Goal: Task Accomplishment & Management: Use online tool/utility

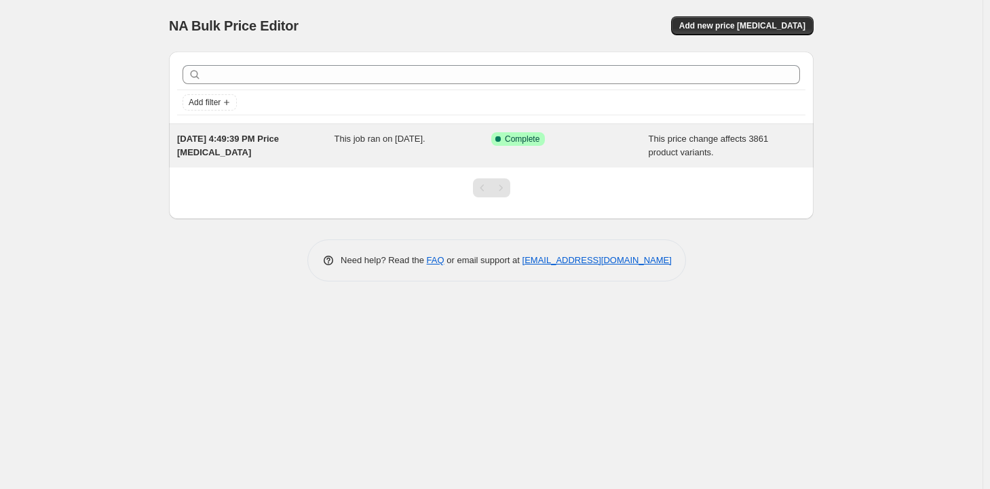
click at [451, 152] on div "This job ran on August 14, 2025." at bounding box center [413, 145] width 157 height 27
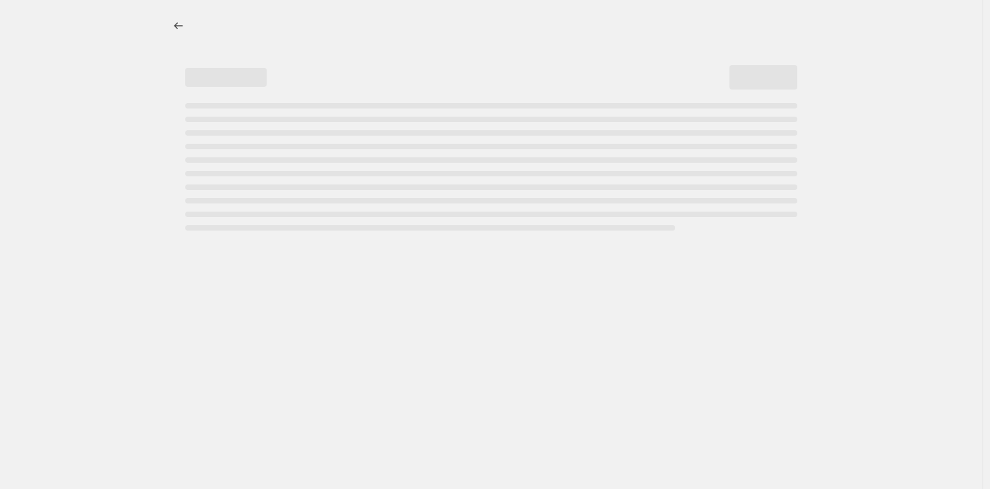
select select "margin"
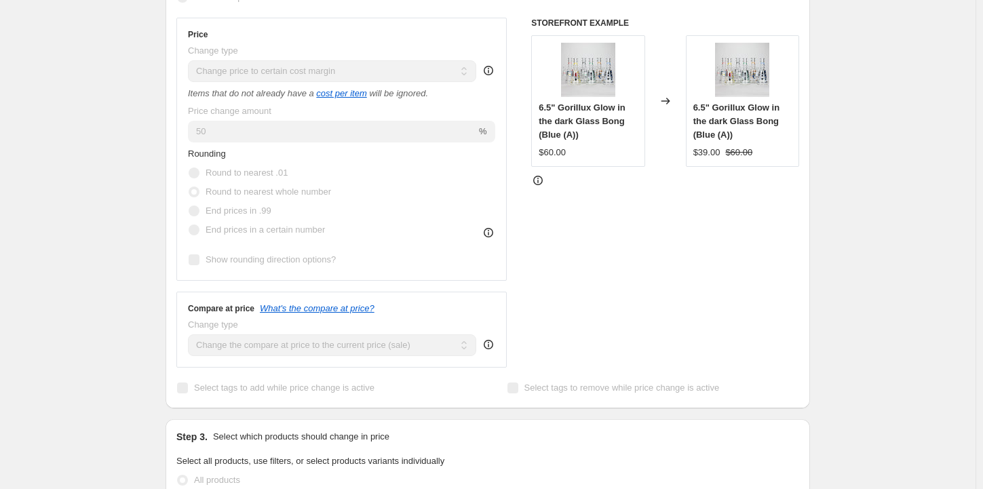
scroll to position [407, 0]
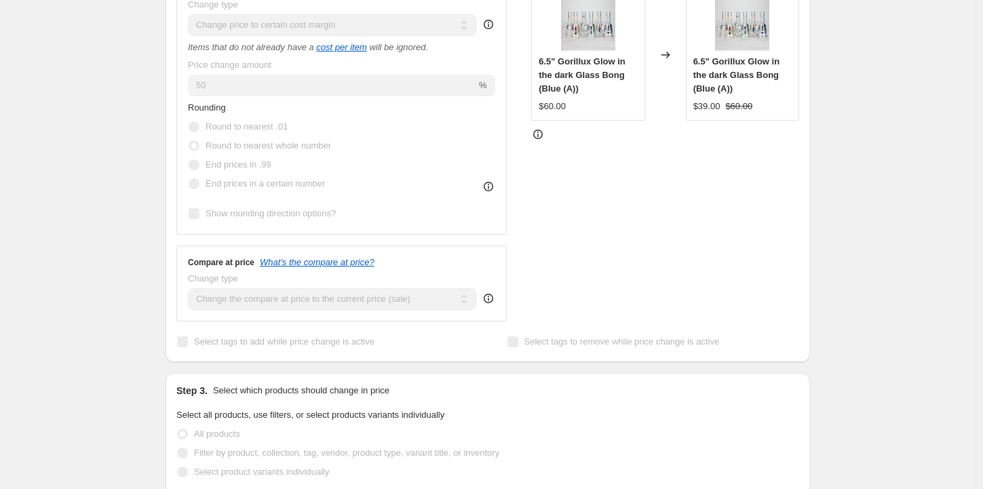
click at [147, 197] on div "Aug 14, 2025, 4:49:39 PM Price change job. This page is ready Aug 14, 2025, 4:4…" at bounding box center [488, 334] width 976 height 1482
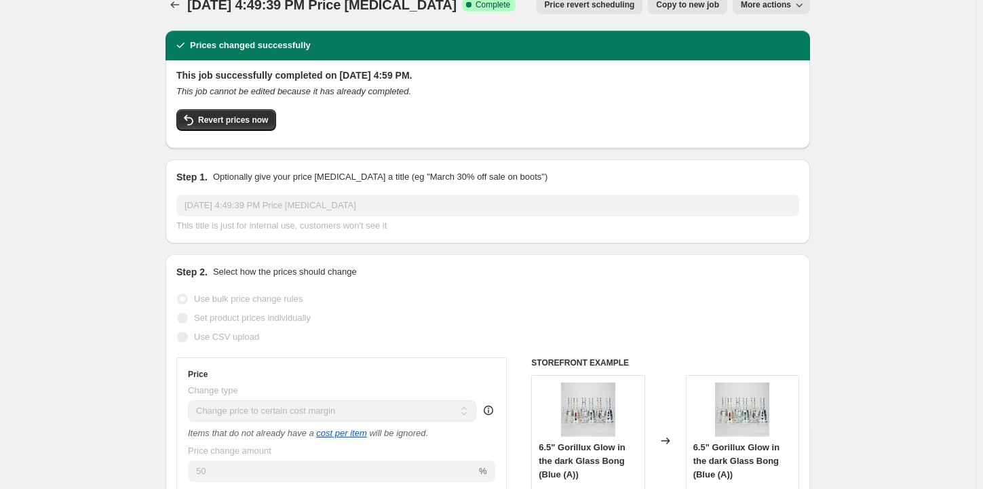
scroll to position [0, 0]
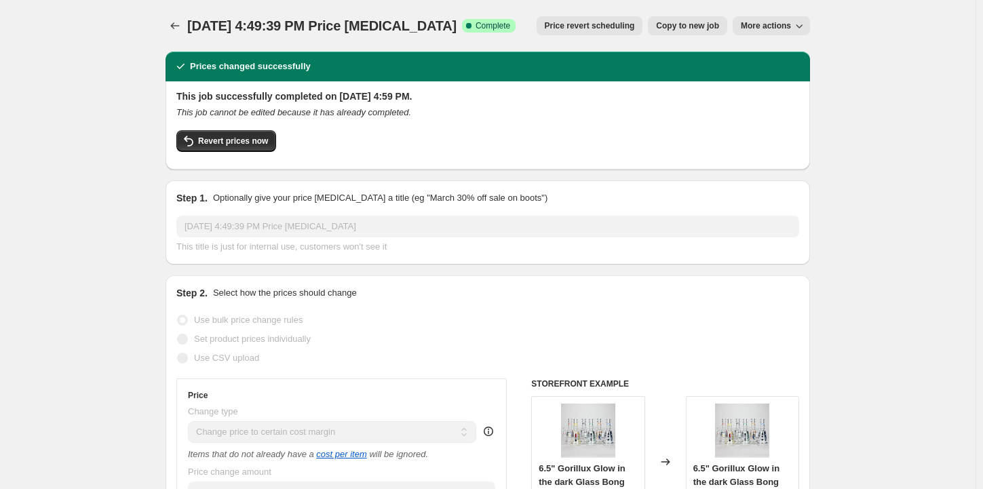
click at [771, 26] on span "More actions" at bounding box center [766, 25] width 50 height 11
click at [767, 25] on span "More actions" at bounding box center [766, 25] width 50 height 11
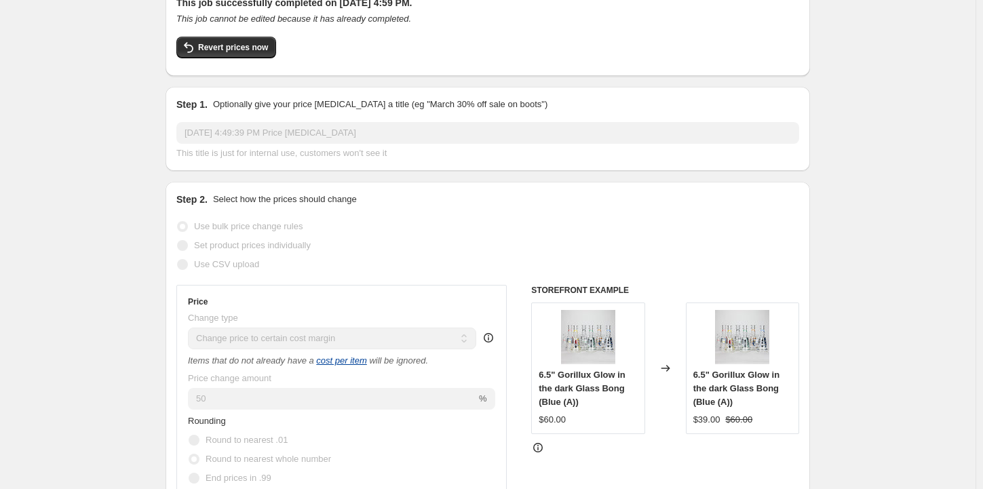
scroll to position [68, 0]
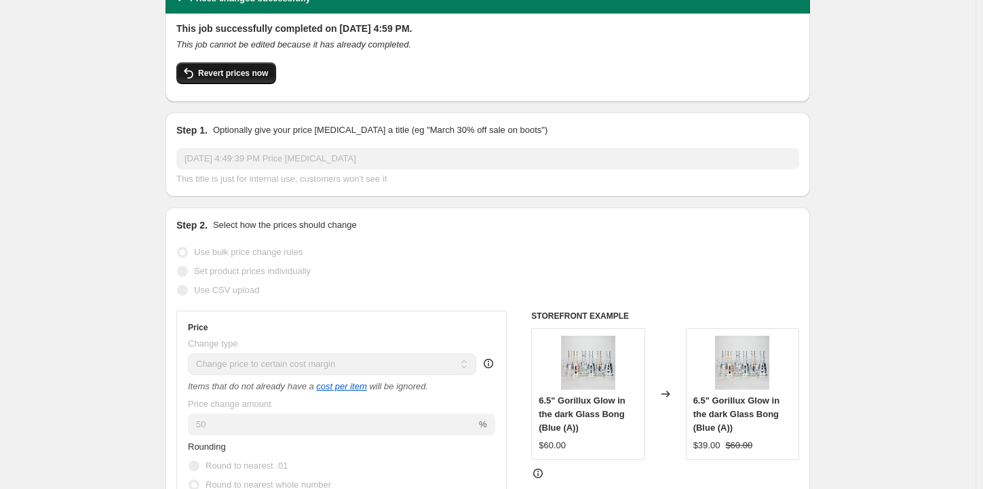
click at [256, 78] on span "Revert prices now" at bounding box center [233, 73] width 70 height 11
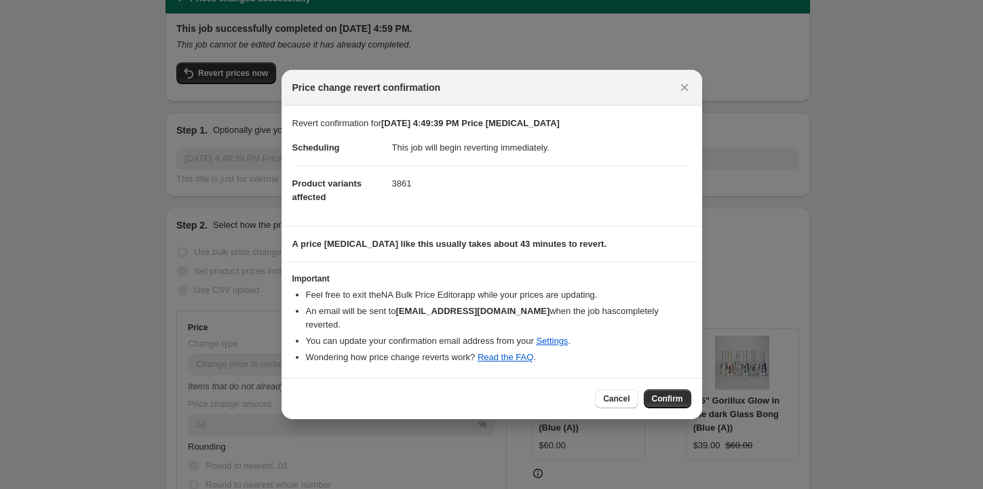
click at [664, 396] on span "Confirm" at bounding box center [667, 399] width 31 height 11
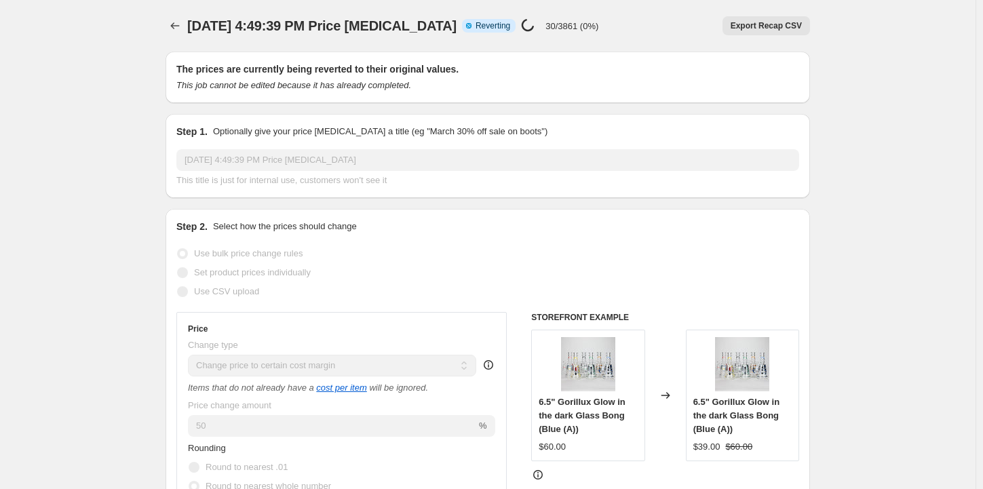
scroll to position [0, 0]
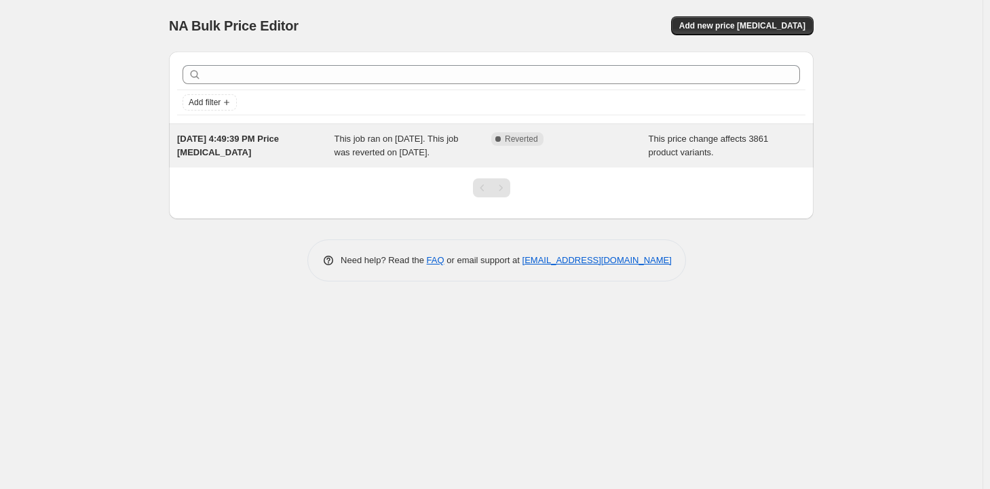
click at [386, 140] on span "This job ran on [DATE]. This job was reverted on [DATE]." at bounding box center [397, 146] width 124 height 24
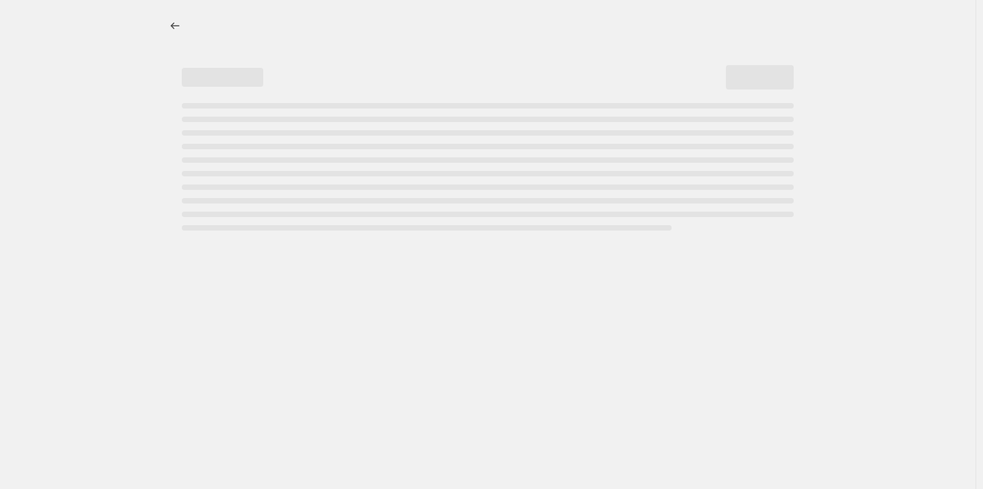
select select "margin"
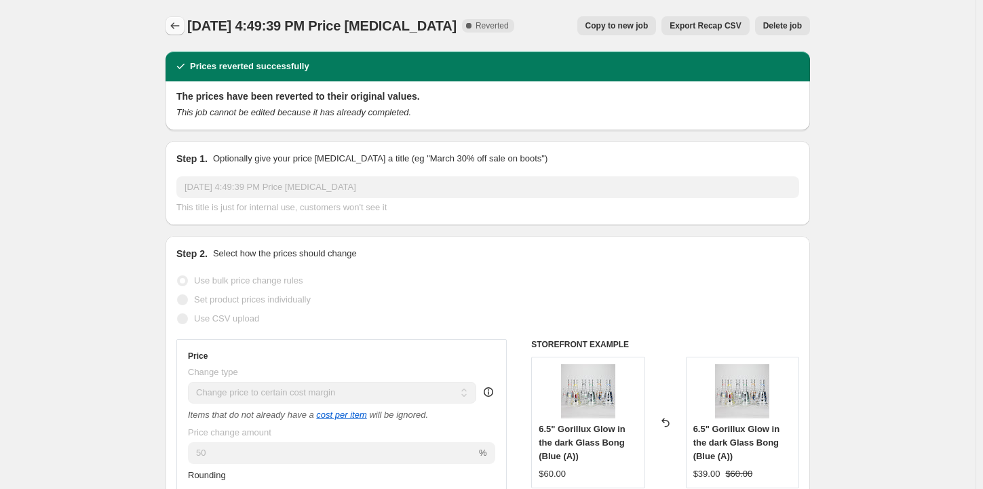
click at [185, 29] on button "Price change jobs" at bounding box center [175, 25] width 19 height 19
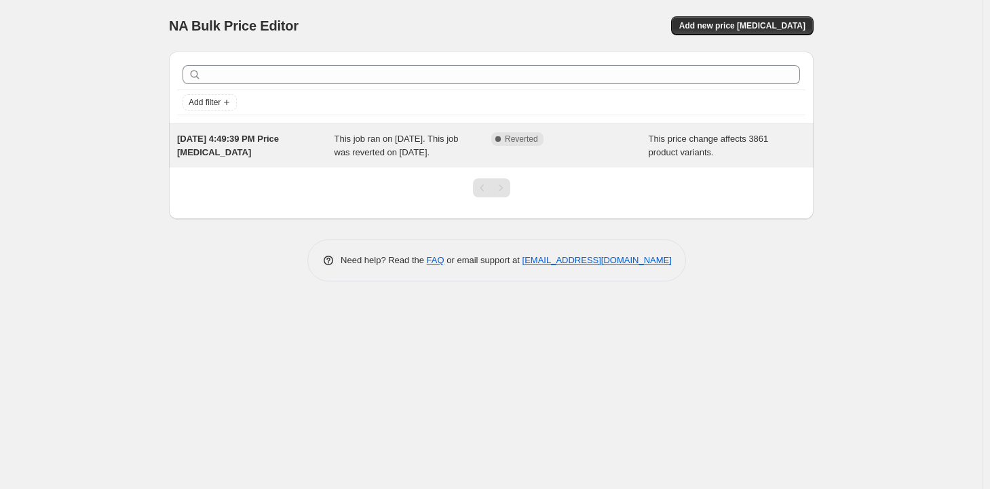
click at [569, 157] on div "Complete Reverted" at bounding box center [569, 145] width 157 height 27
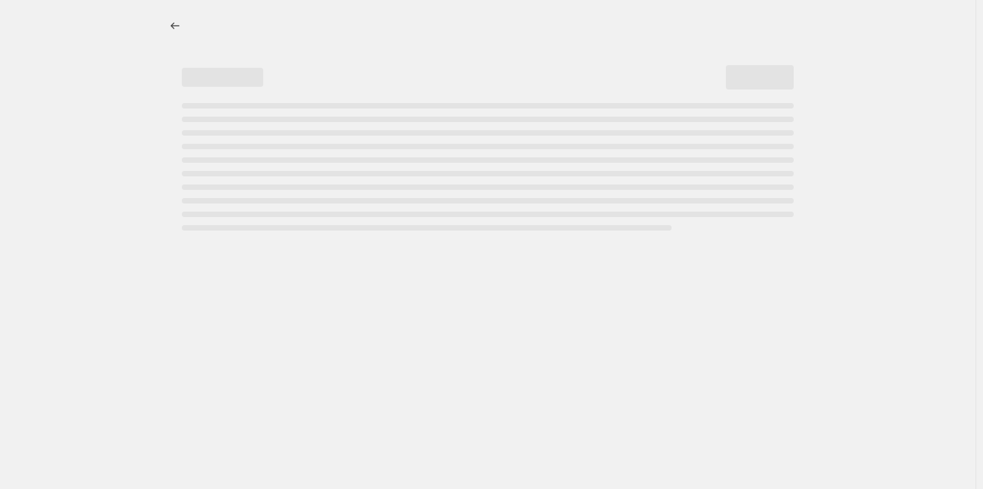
select select "margin"
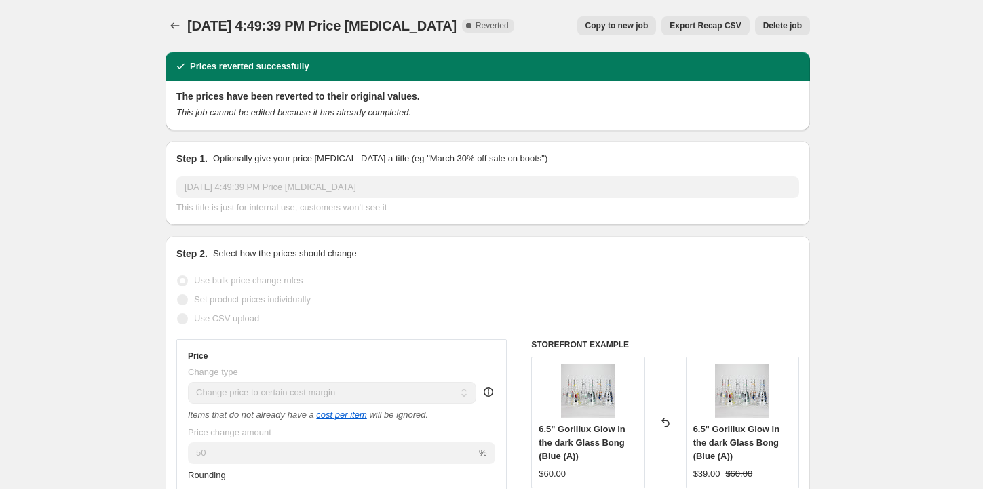
click at [783, 33] on button "Delete job" at bounding box center [782, 25] width 55 height 19
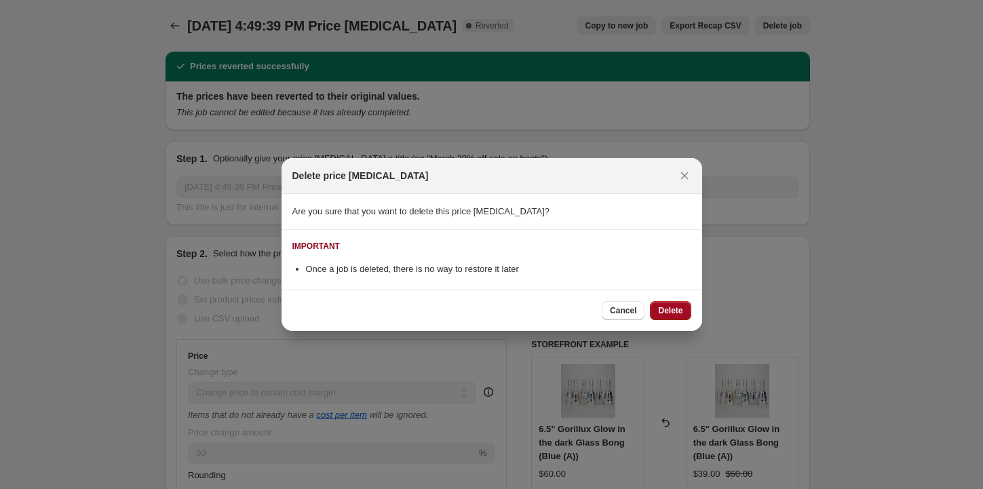
click at [671, 309] on span "Delete" at bounding box center [670, 310] width 24 height 11
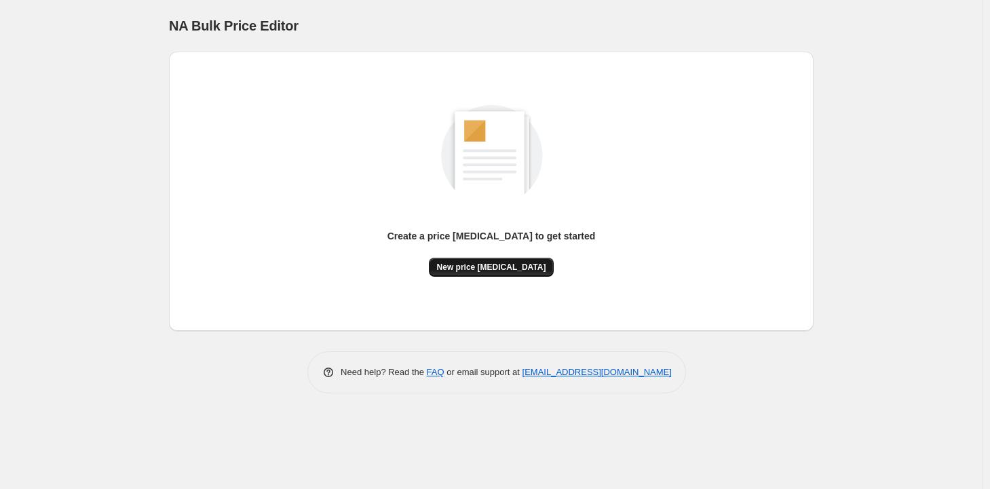
click at [510, 267] on span "New price [MEDICAL_DATA]" at bounding box center [491, 267] width 109 height 11
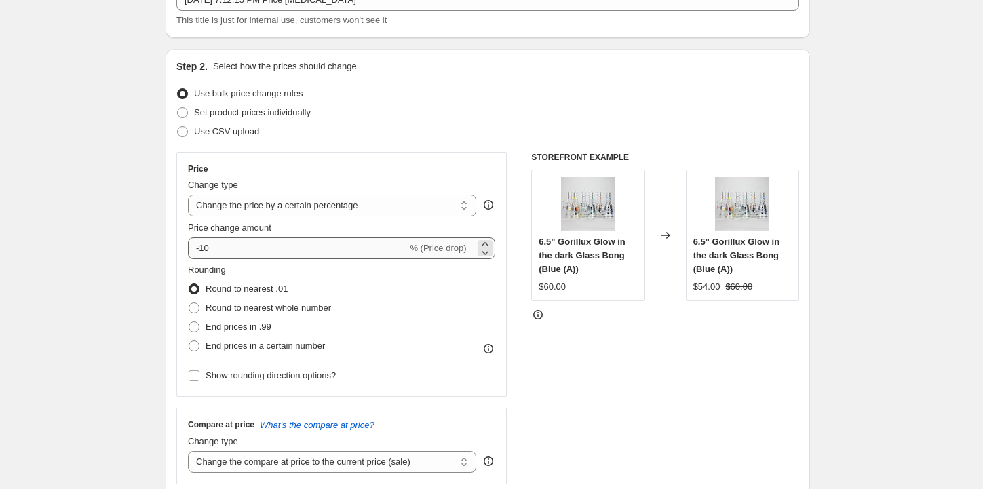
scroll to position [136, 0]
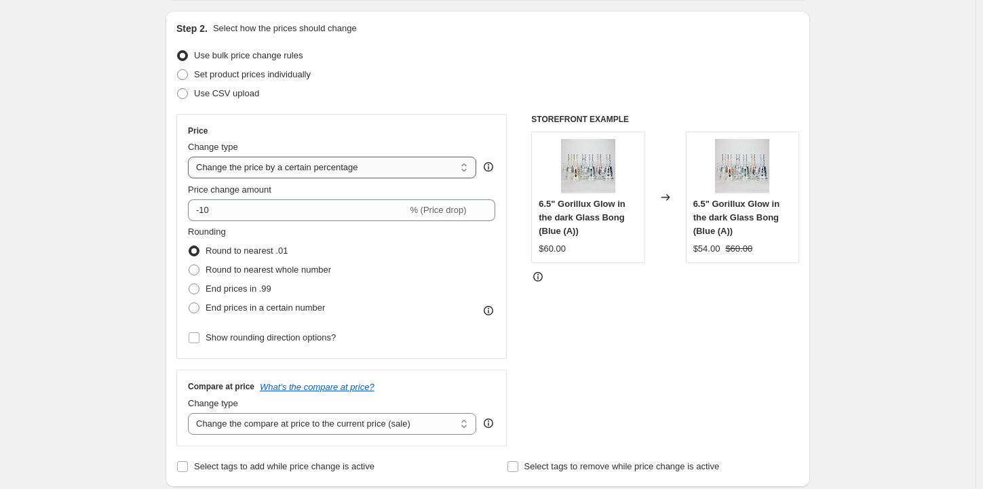
click at [401, 174] on select "Change the price to a certain amount Change the price by a certain amount Chang…" at bounding box center [332, 168] width 288 height 22
select select "margin"
type input "50"
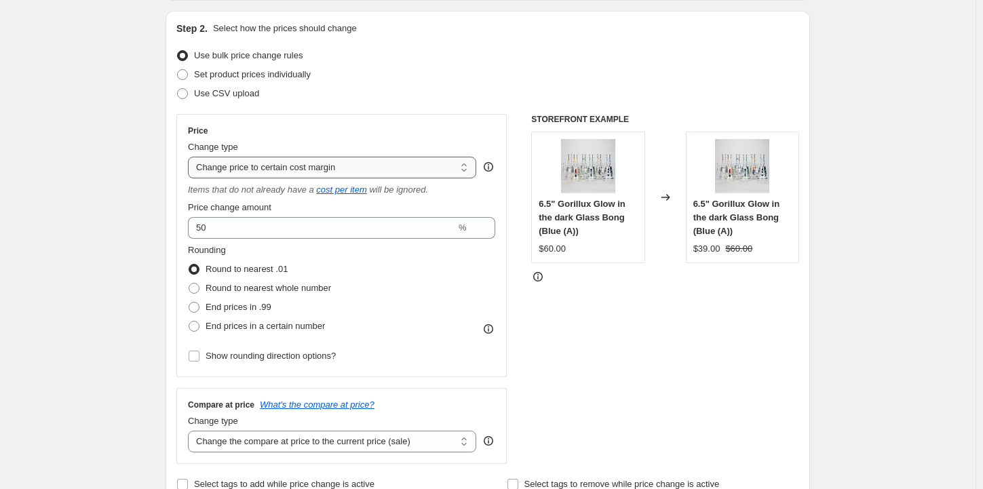
click at [388, 170] on select "Change the price to a certain amount Change the price by a certain amount Chang…" at bounding box center [332, 168] width 288 height 22
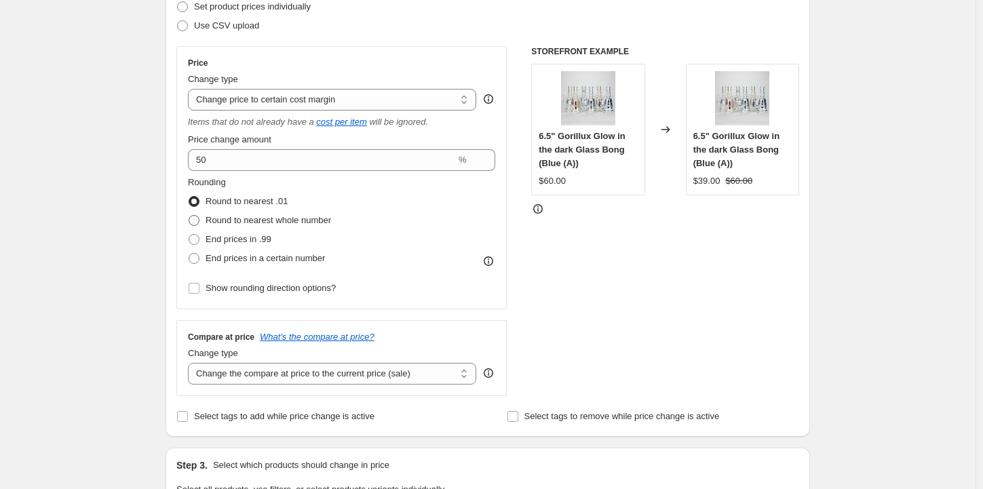
click at [198, 219] on span at bounding box center [194, 220] width 11 height 11
click at [189, 216] on input "Round to nearest whole number" at bounding box center [189, 215] width 1 height 1
radio input "true"
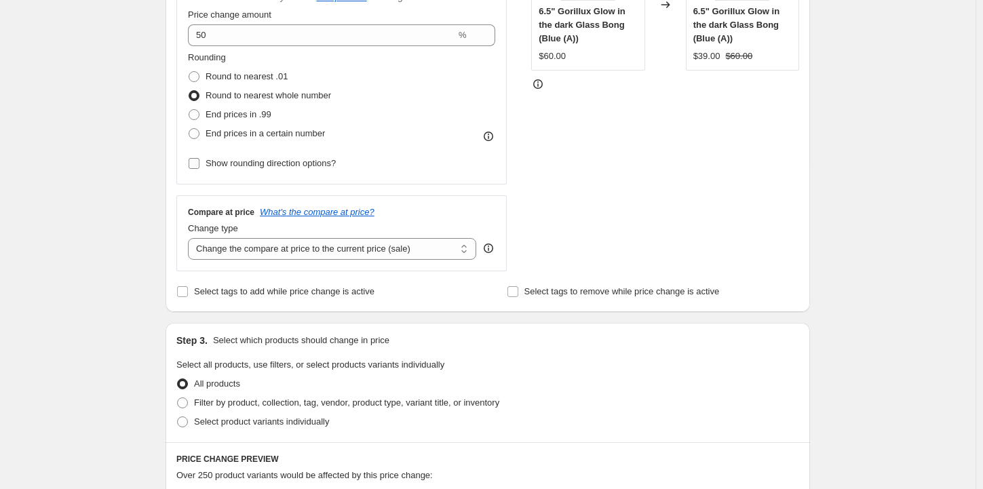
scroll to position [339, 0]
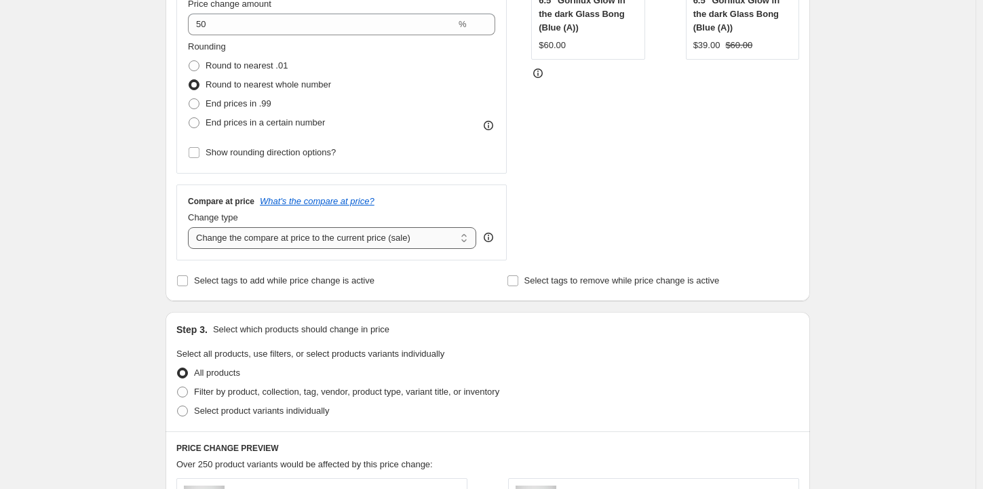
click at [216, 235] on select "Change the compare at price to the current price (sale) Change the compare at p…" at bounding box center [332, 238] width 288 height 22
select select "remove"
click at [191, 227] on select "Change the compare at price to the current price (sale) Change the compare at p…" at bounding box center [332, 238] width 288 height 22
click at [235, 240] on select "Change the compare at price to the current price (sale) Change the compare at p…" at bounding box center [332, 238] width 288 height 22
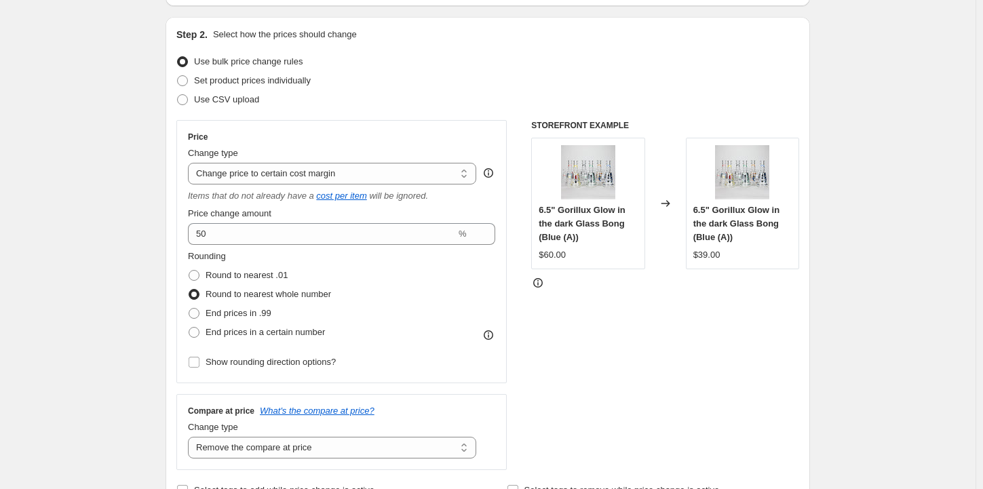
scroll to position [72, 0]
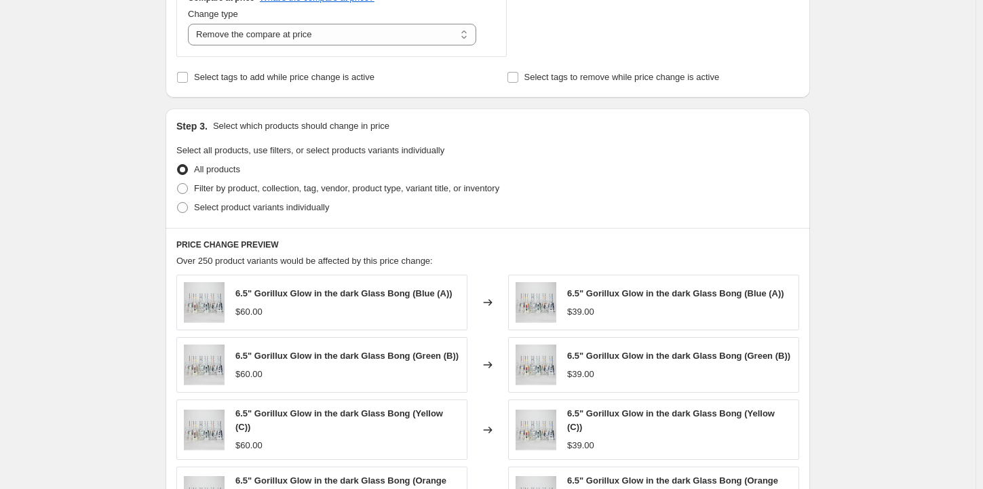
scroll to position [886, 0]
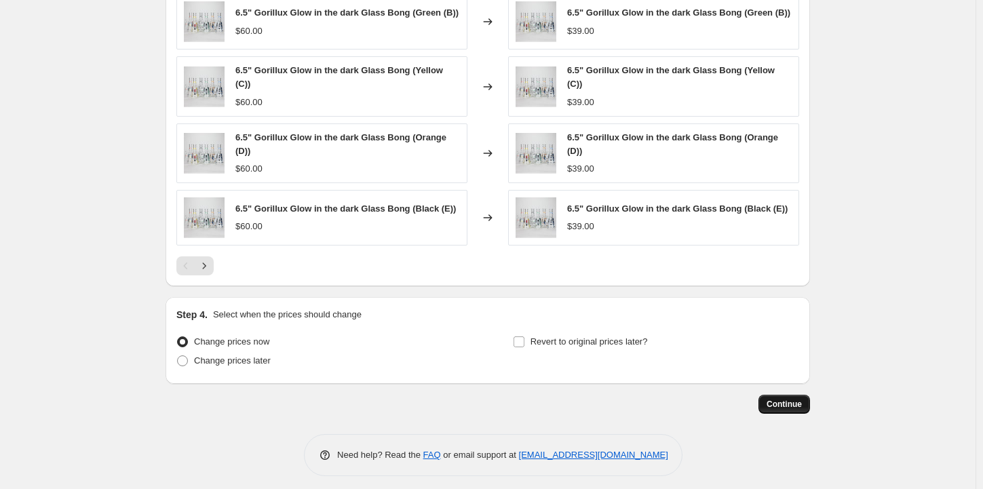
click at [785, 399] on span "Continue" at bounding box center [784, 404] width 35 height 11
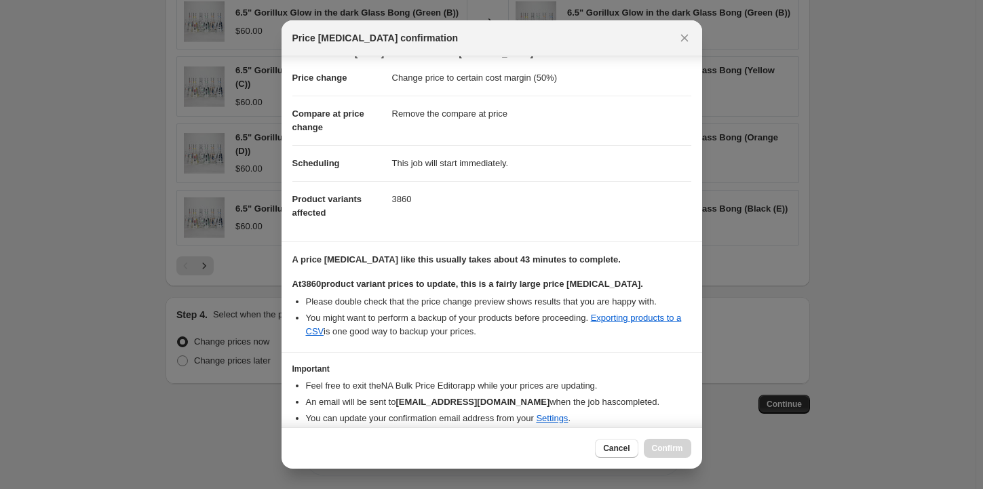
scroll to position [71, 0]
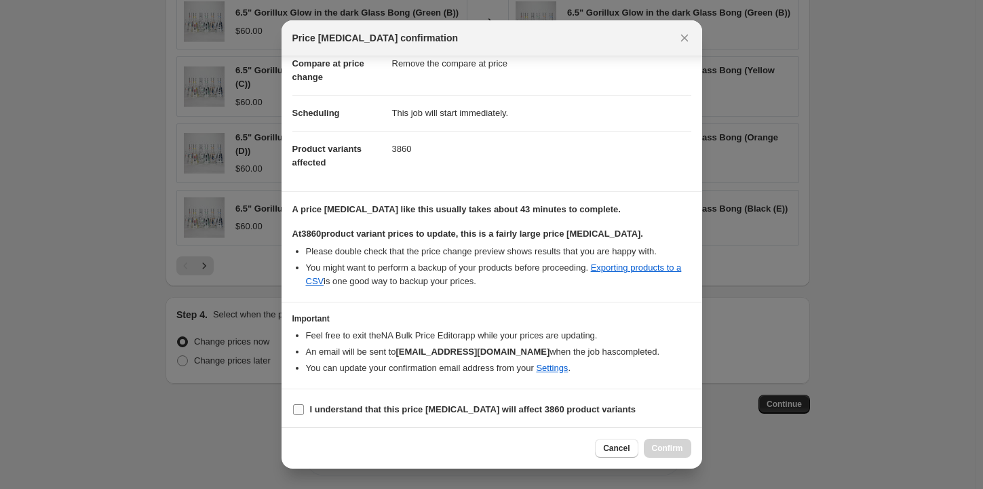
click at [300, 409] on input "I understand that this price [MEDICAL_DATA] will affect 3860 product variants" at bounding box center [298, 410] width 11 height 11
checkbox input "true"
click at [658, 445] on span "Confirm" at bounding box center [667, 448] width 31 height 11
